Goal: Obtain resource: Download file/media

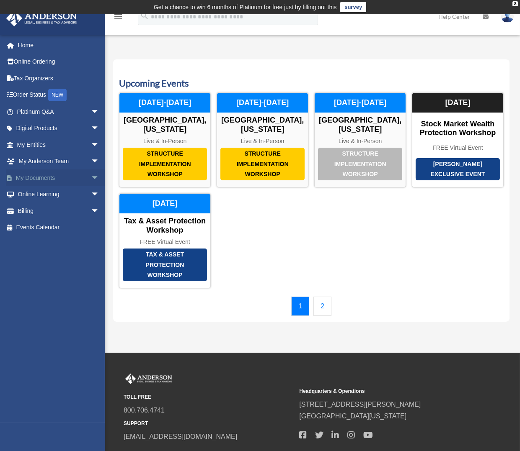
click at [91, 176] on span "arrow_drop_down" at bounding box center [99, 178] width 17 height 17
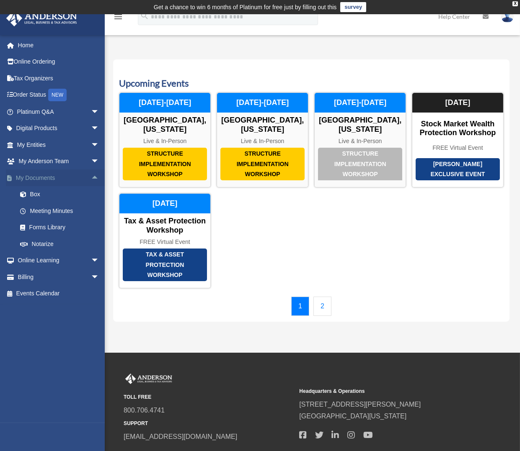
click at [91, 176] on span "arrow_drop_up" at bounding box center [99, 178] width 17 height 17
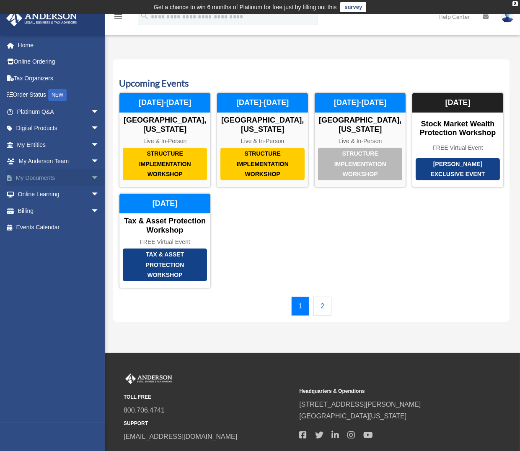
click at [91, 176] on span "arrow_drop_down" at bounding box center [99, 178] width 17 height 17
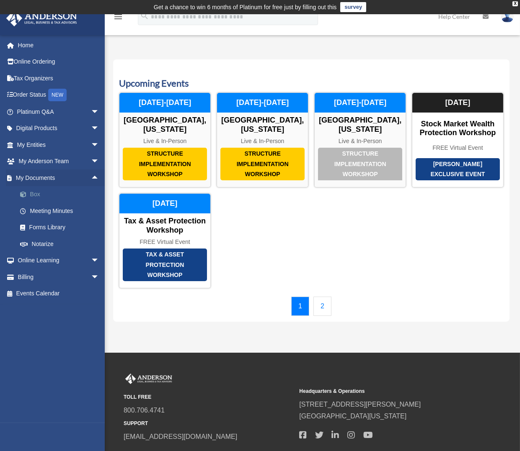
click at [36, 193] on link "Box" at bounding box center [62, 194] width 100 height 17
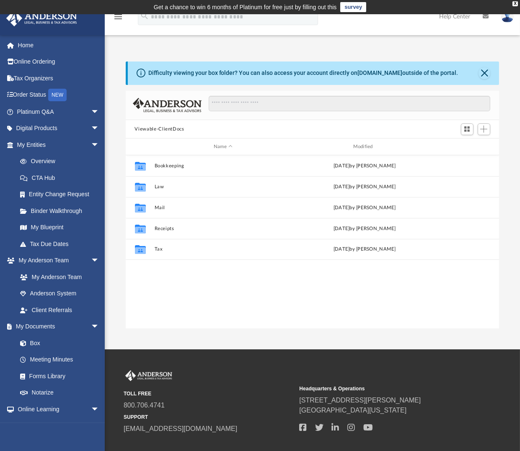
scroll to position [183, 366]
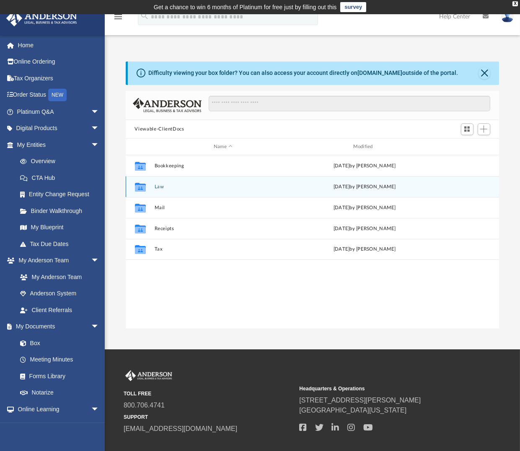
click at [156, 187] on button "Law" at bounding box center [223, 186] width 138 height 5
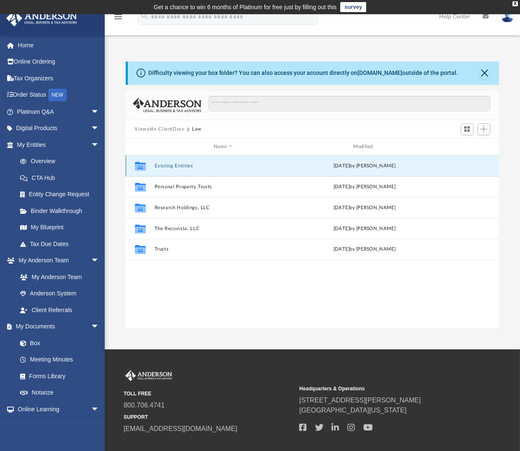
click at [161, 166] on button "Existing Entities" at bounding box center [223, 165] width 138 height 5
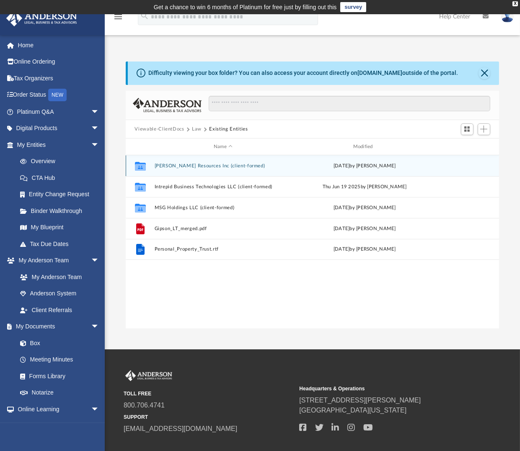
click at [162, 166] on button "[PERSON_NAME] Resources Inc (client-formed)" at bounding box center [223, 165] width 138 height 5
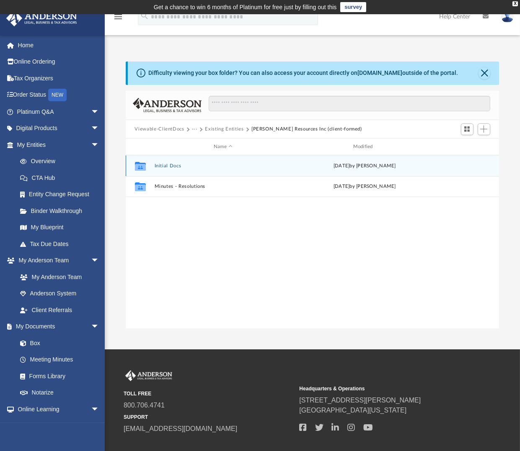
click at [164, 166] on button "Initial Docs" at bounding box center [223, 165] width 138 height 5
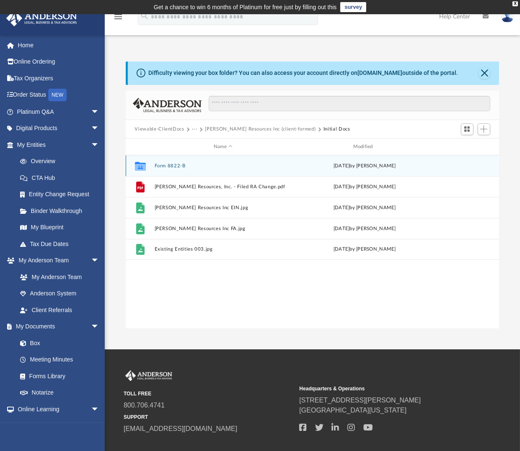
click at [161, 165] on button "Form 8822-B" at bounding box center [223, 165] width 138 height 5
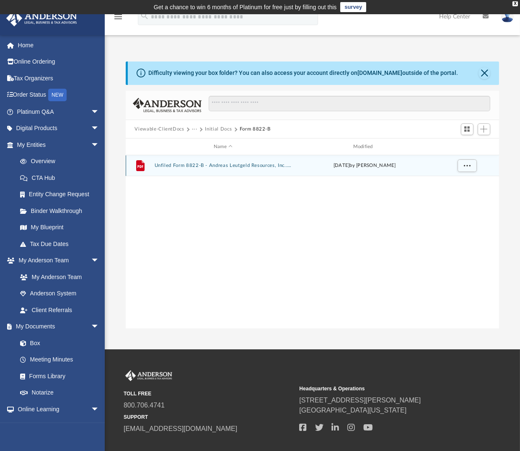
click at [185, 166] on button "Unfiled Form 8822-B - Andreas Leutgeld Resources, Inc..pdf" at bounding box center [223, 165] width 138 height 5
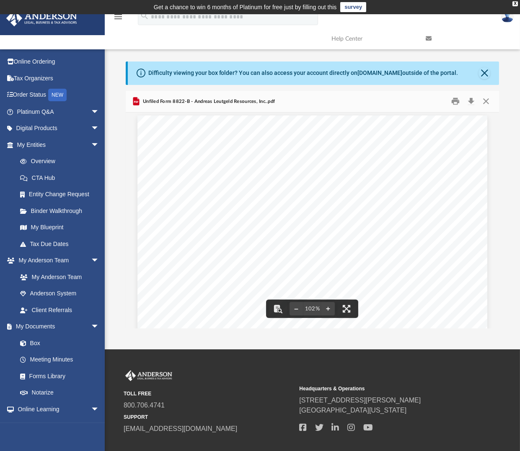
scroll to position [0, 0]
